Goal: Find specific page/section: Find specific page/section

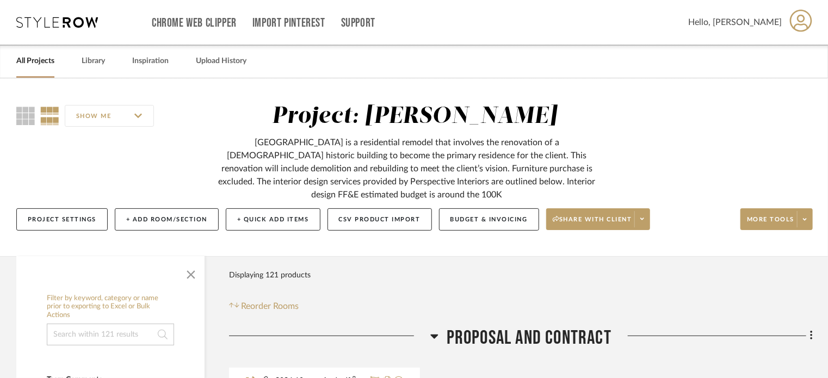
click at [50, 60] on link "All Projects" at bounding box center [35, 61] width 38 height 15
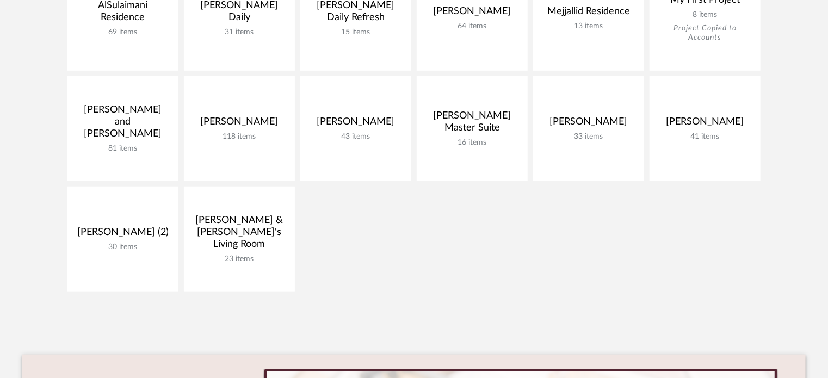
scroll to position [283, 0]
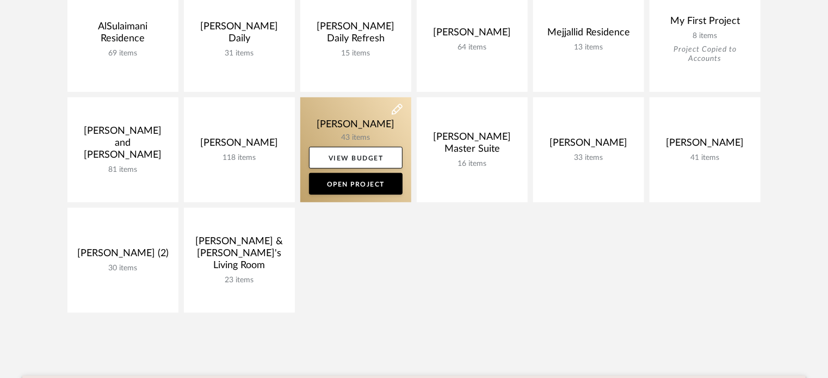
click at [361, 139] on link at bounding box center [355, 149] width 111 height 105
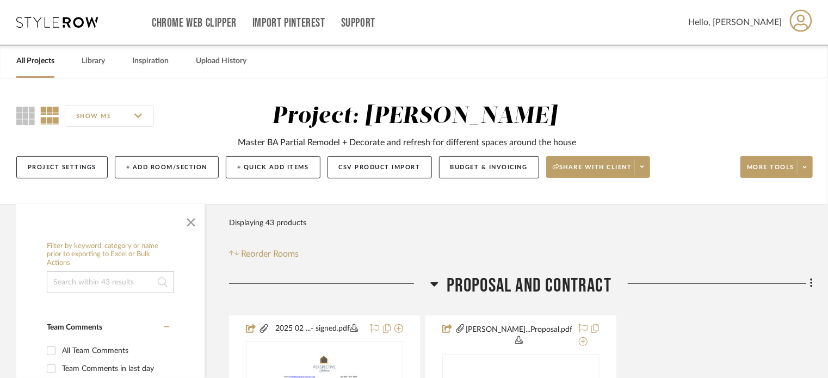
drag, startPoint x: 250, startPoint y: 278, endPoint x: 265, endPoint y: 280, distance: 14.2
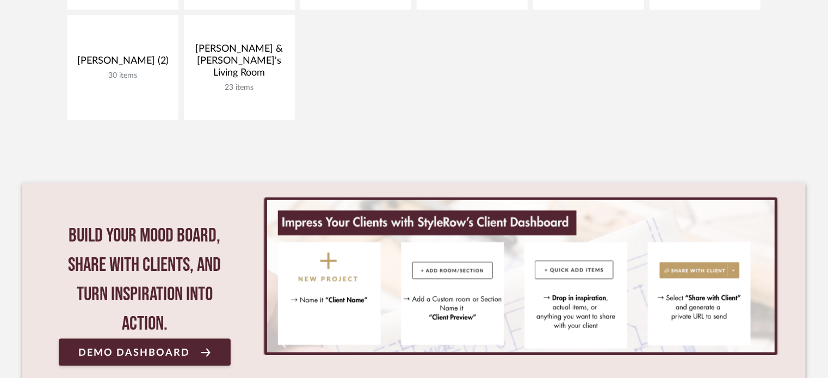
scroll to position [453, 0]
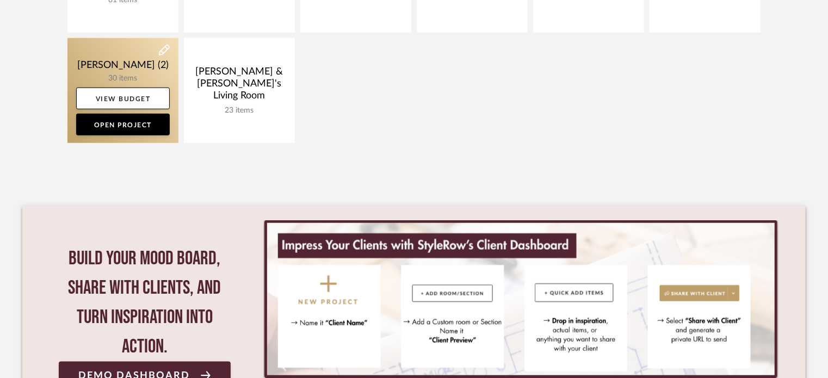
click at [119, 71] on link at bounding box center [122, 90] width 111 height 105
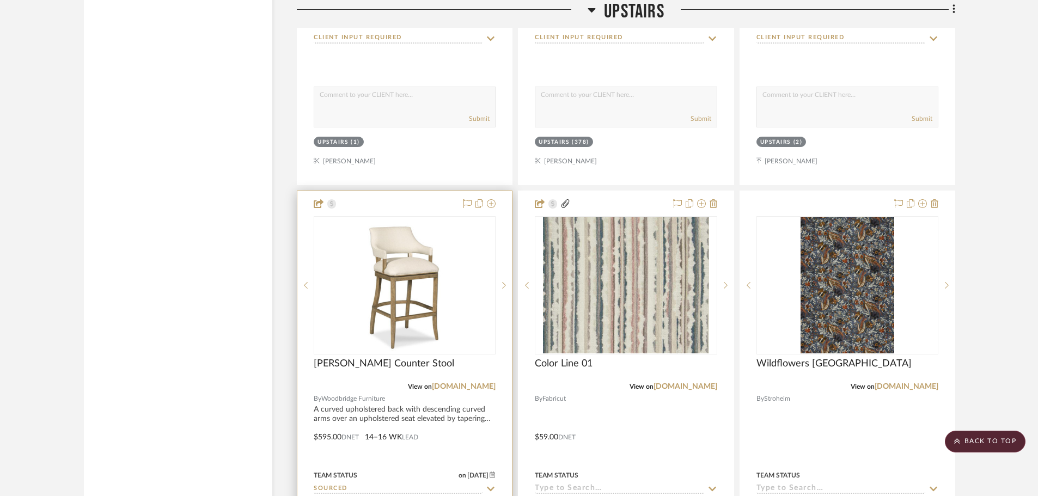
scroll to position [4790, 0]
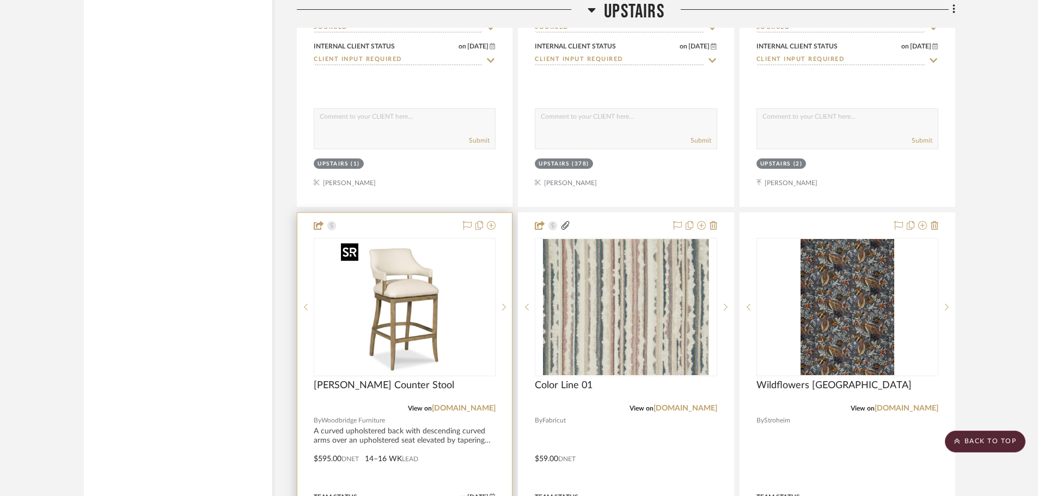
click at [419, 315] on div at bounding box center [405, 307] width 182 height 138
click at [441, 298] on img "0" at bounding box center [404, 307] width 136 height 136
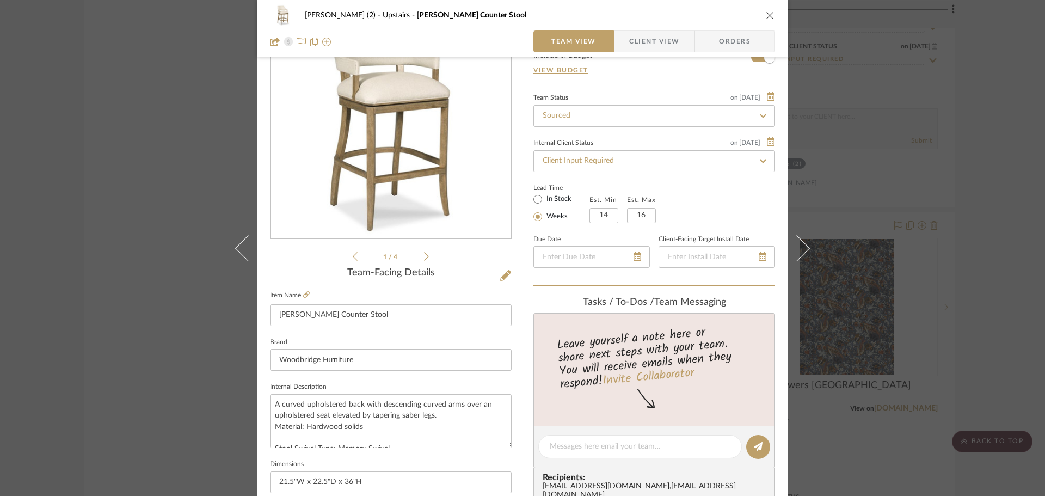
scroll to position [0, 0]
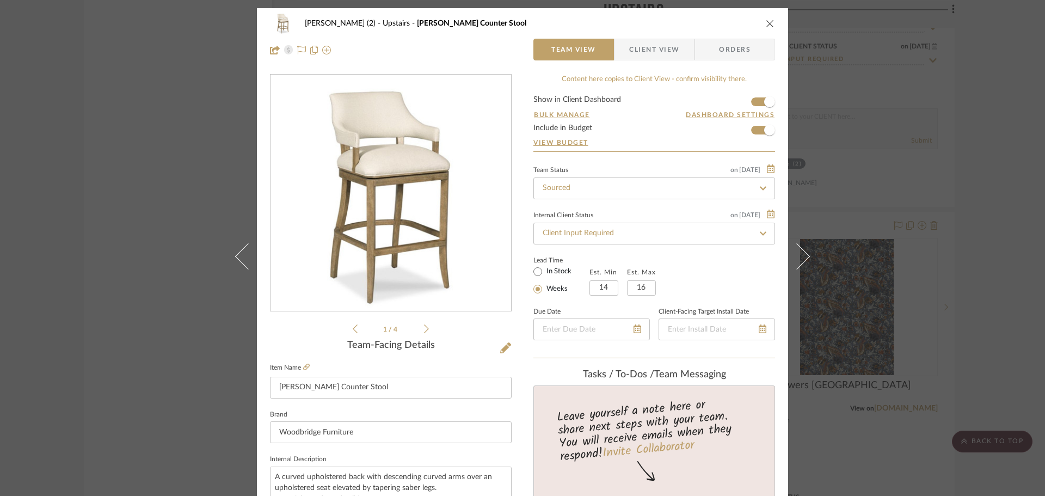
click at [180, 204] on div "[PERSON_NAME] (2) Upstairs [PERSON_NAME] Counter Stool Team View Client View Or…" at bounding box center [522, 248] width 1045 height 496
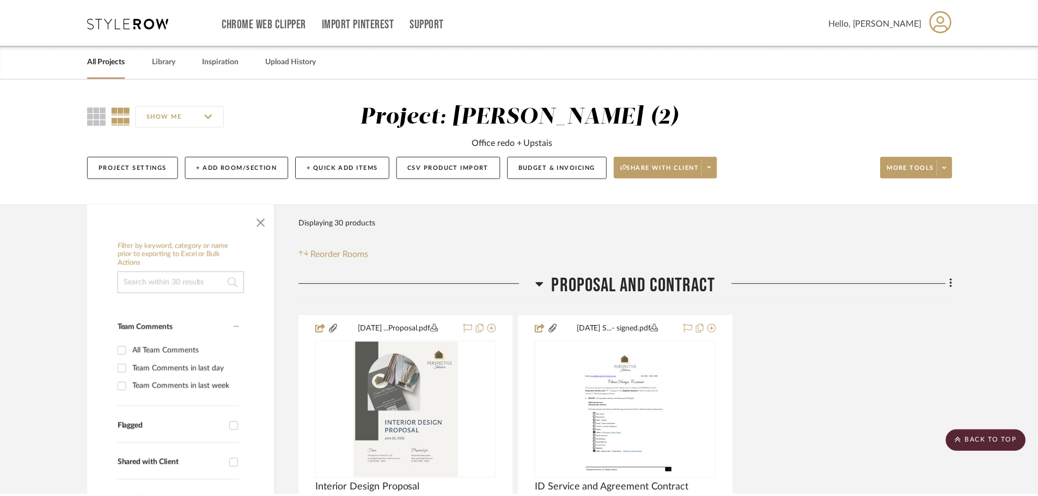
scroll to position [4790, 0]
